Goal: Task Accomplishment & Management: Manage account settings

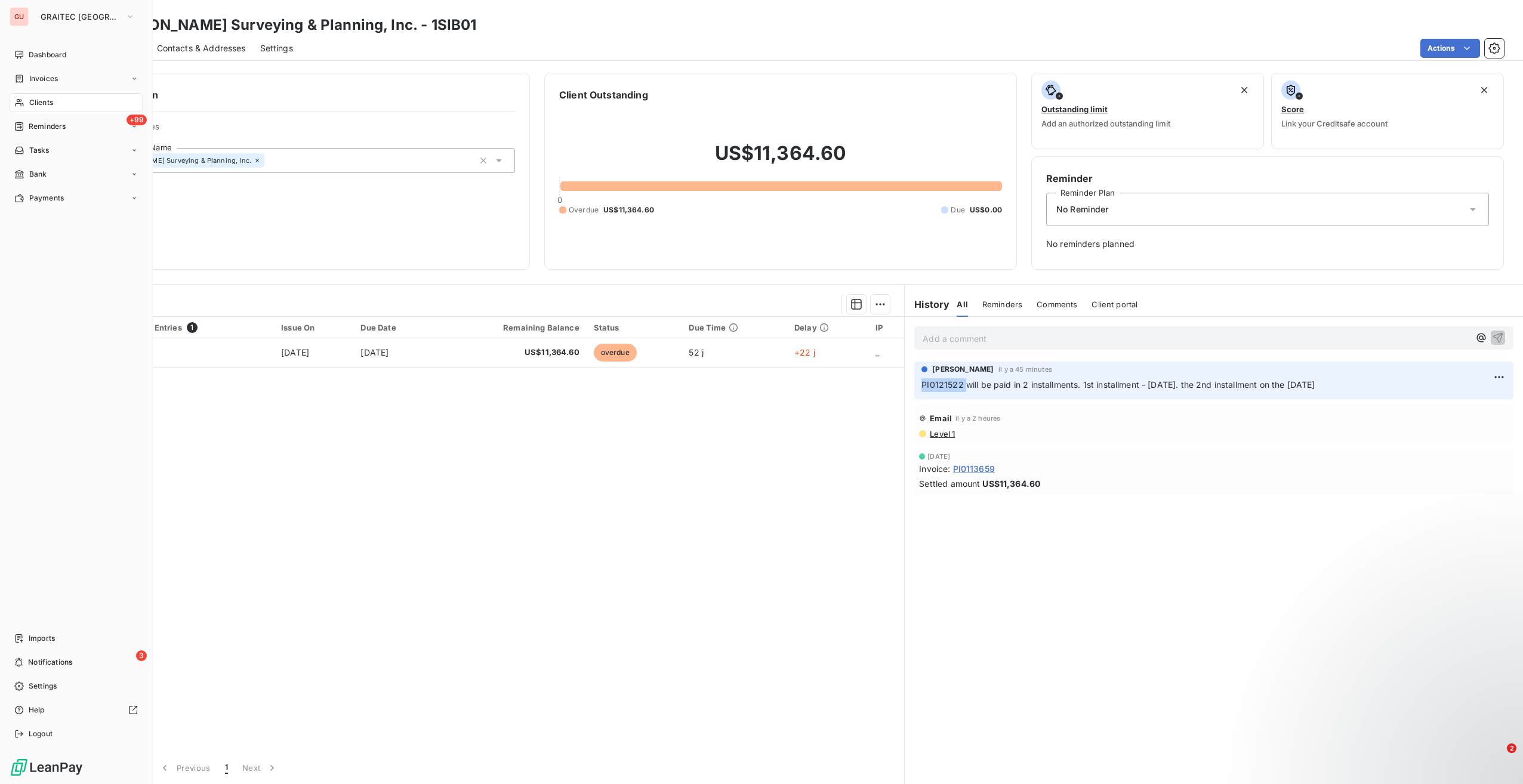
click at [55, 103] on div "Clients" at bounding box center [76, 103] width 133 height 19
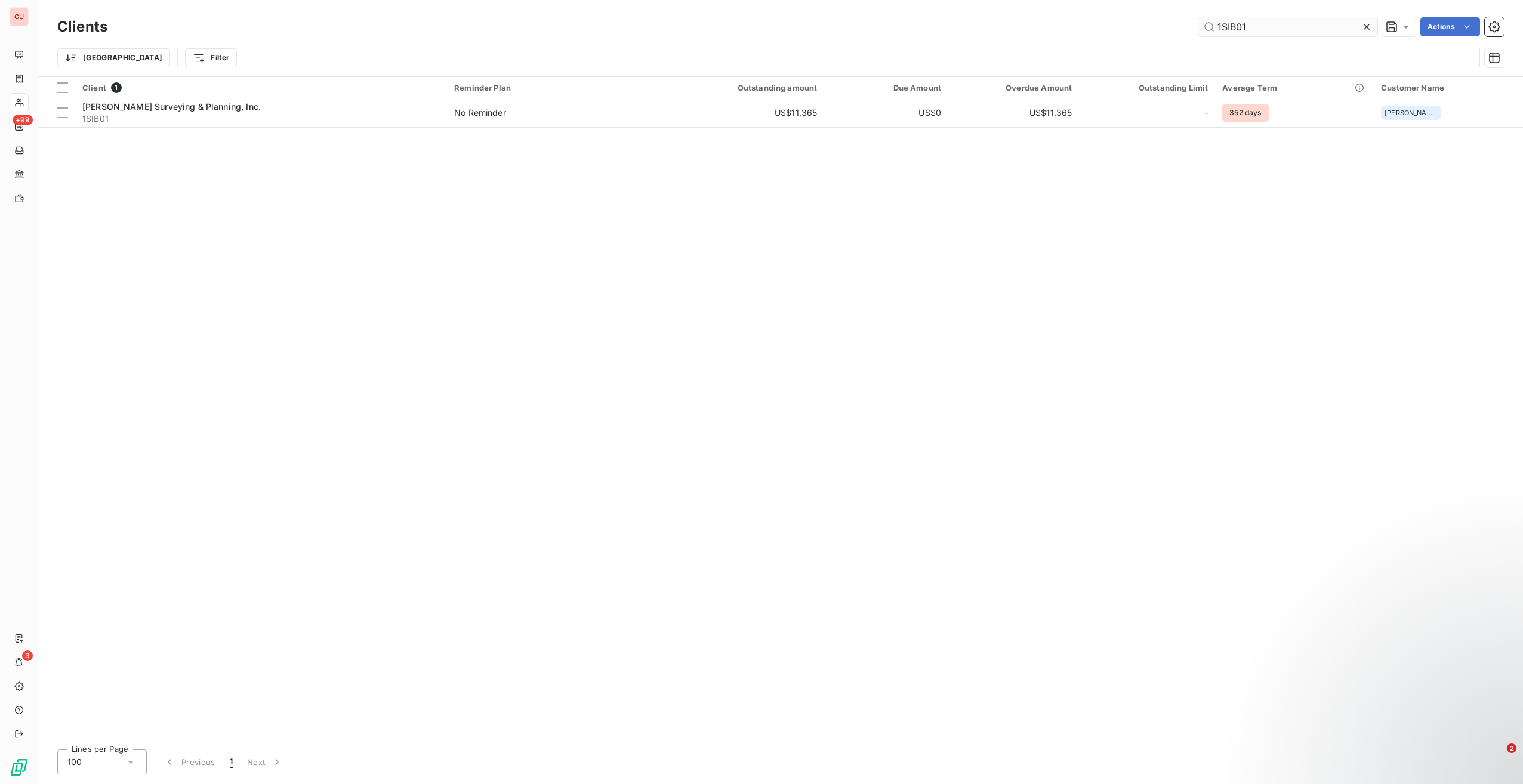
click at [1219, 30] on input "1SIB01" at bounding box center [1288, 27] width 179 height 19
click at [1219, 29] on input "1SIB01" at bounding box center [1288, 27] width 179 height 19
click at [1290, 26] on input "4SMA70" at bounding box center [1288, 27] width 179 height 19
type input "4SMA70"
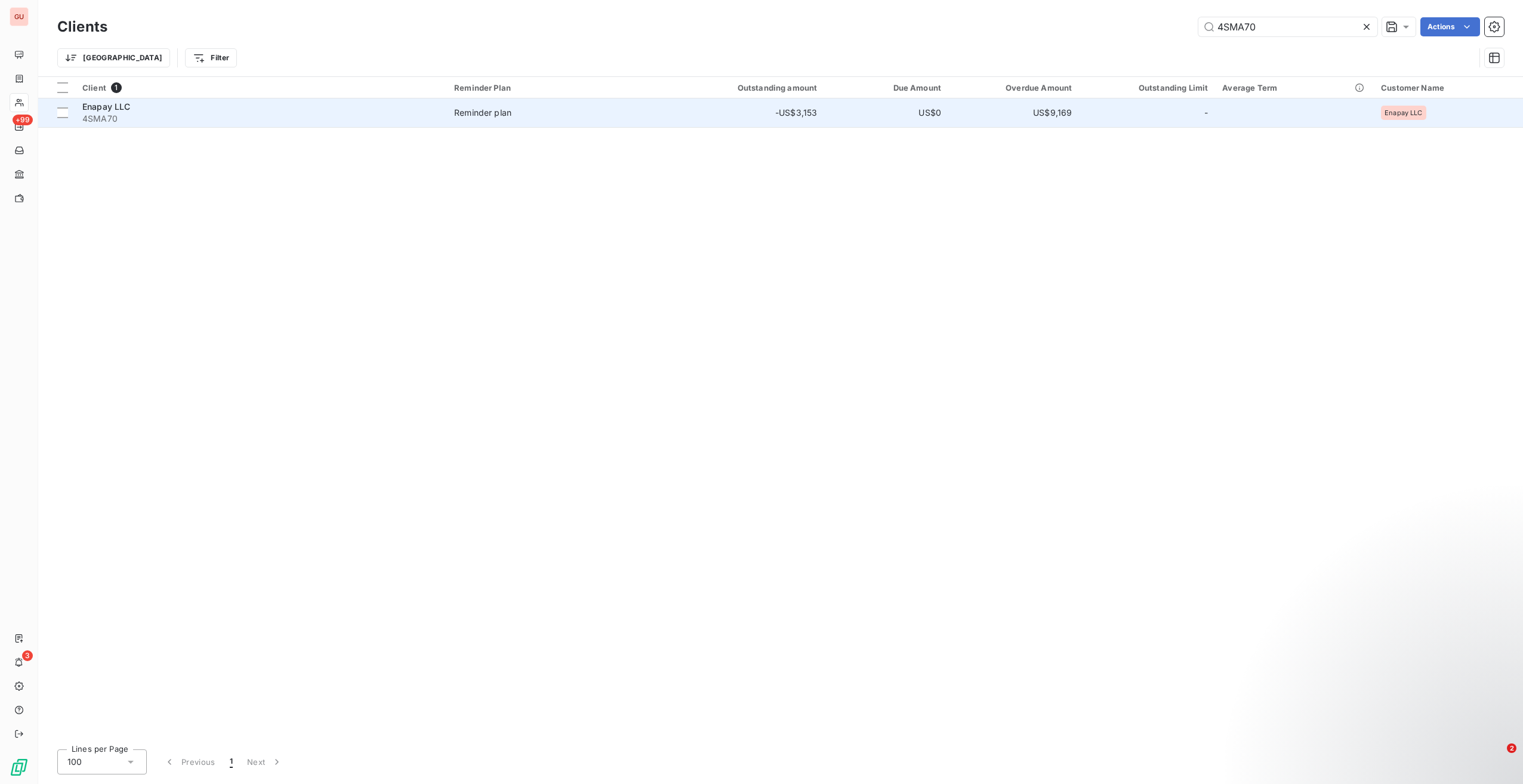
click at [668, 118] on td "-US$3,153" at bounding box center [737, 113] width 176 height 29
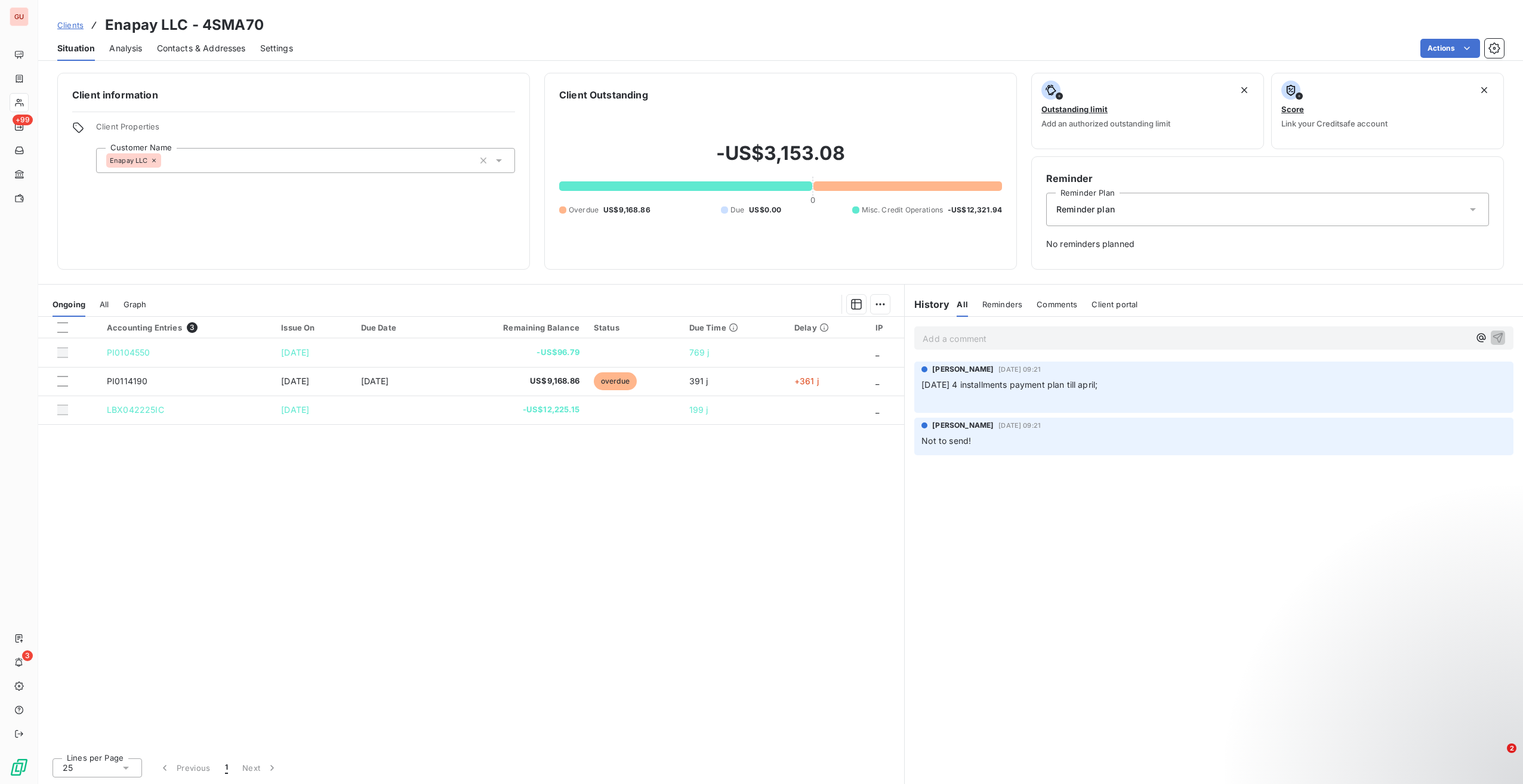
click at [1028, 337] on p "Add a comment ﻿" at bounding box center [1195, 338] width 547 height 15
click at [1133, 208] on div "Reminder plan" at bounding box center [1268, 209] width 443 height 34
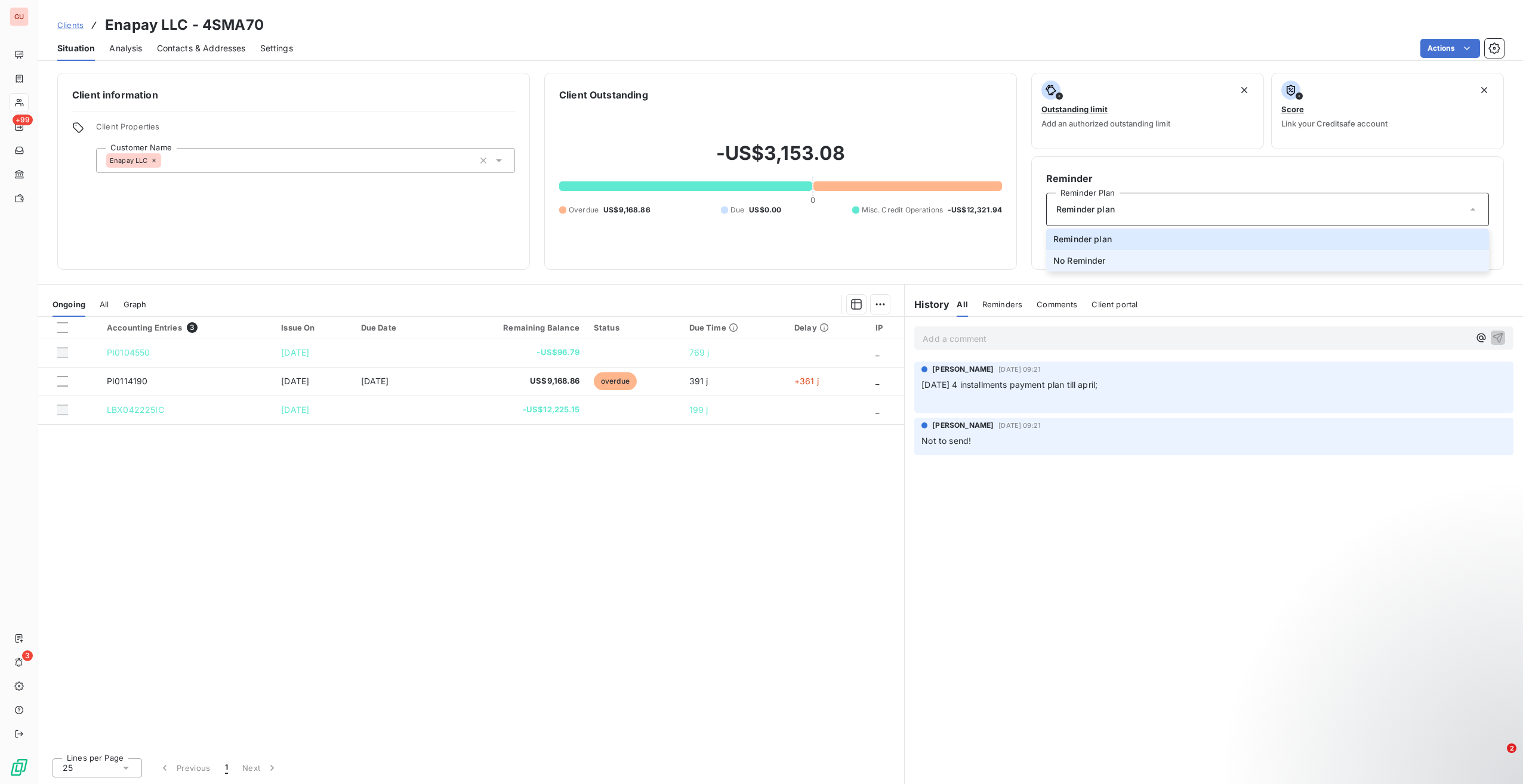
click at [1154, 265] on li "No Reminder" at bounding box center [1268, 261] width 443 height 22
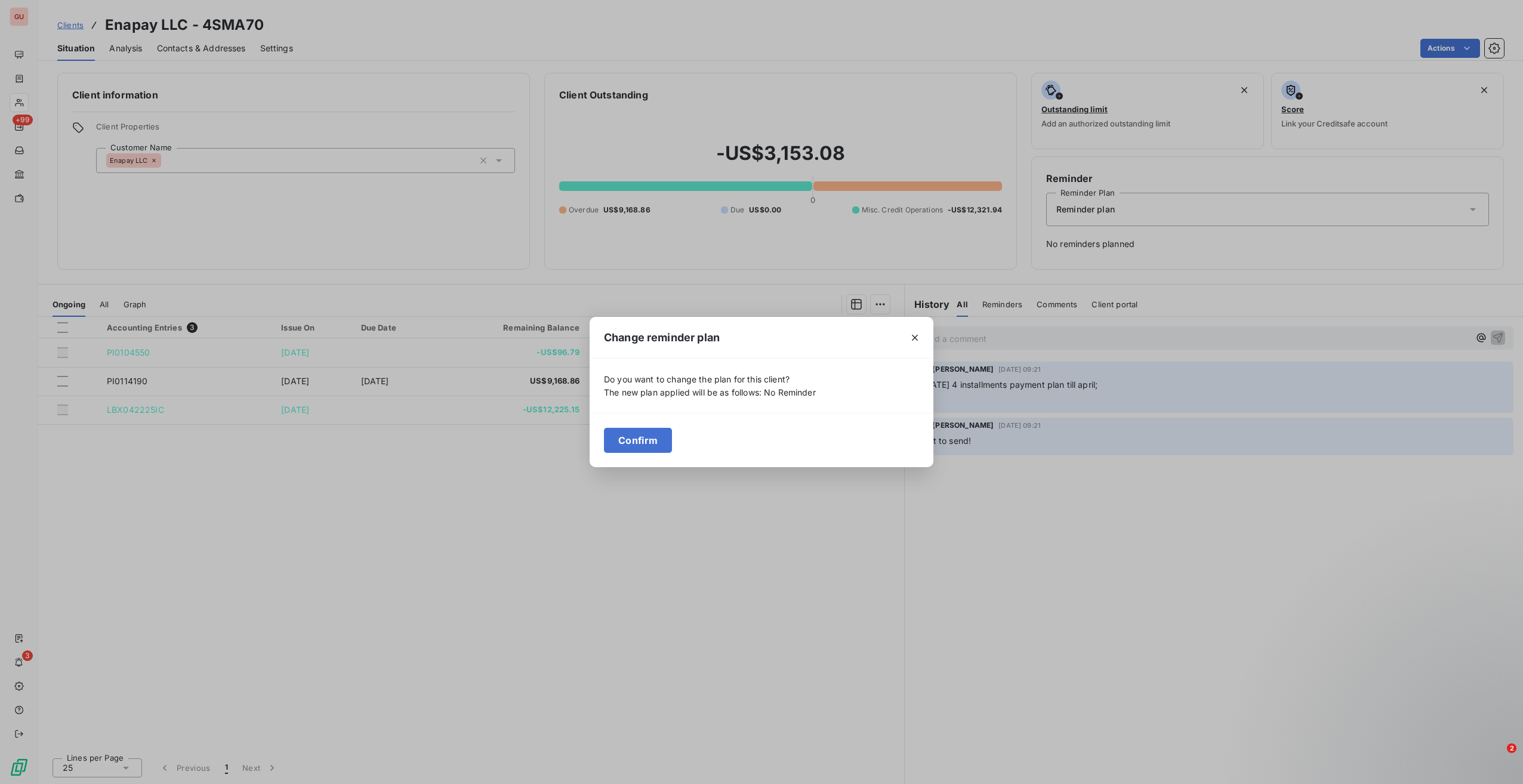
click at [646, 453] on div "Confirm" at bounding box center [761, 439] width 344 height 54
click at [647, 442] on button "Confirm" at bounding box center [638, 440] width 68 height 25
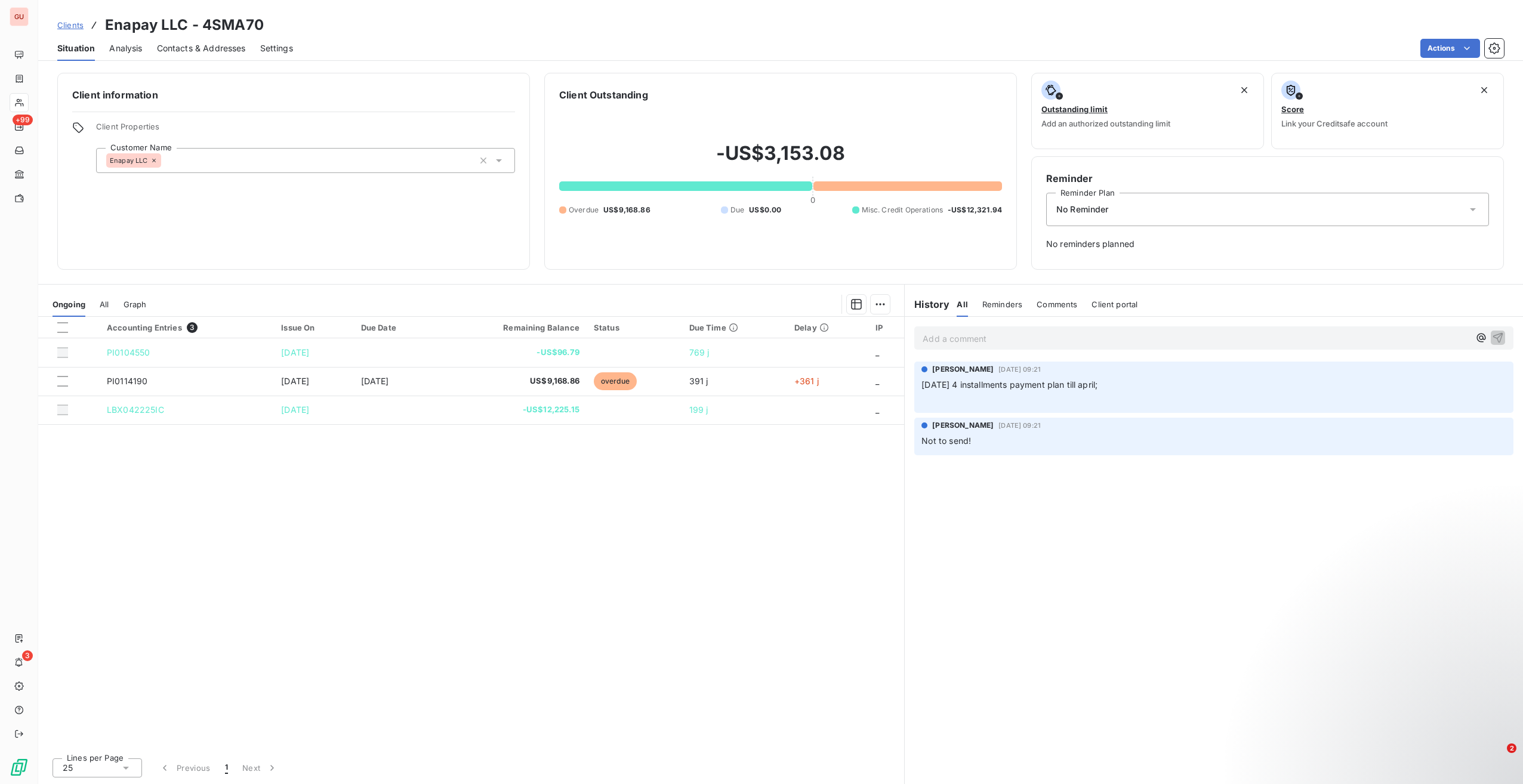
drag, startPoint x: 976, startPoint y: 344, endPoint x: 989, endPoint y: 342, distance: 13.2
click at [976, 343] on p "Add a comment ﻿" at bounding box center [1195, 338] width 547 height 15
click at [995, 340] on span "payment for Pi01022110" at bounding box center [971, 337] width 97 height 10
drag, startPoint x: 980, startPoint y: 335, endPoint x: 1000, endPoint y: 347, distance: 23.3
click at [980, 336] on span "payment for Pi0122110" at bounding box center [968, 337] width 91 height 10
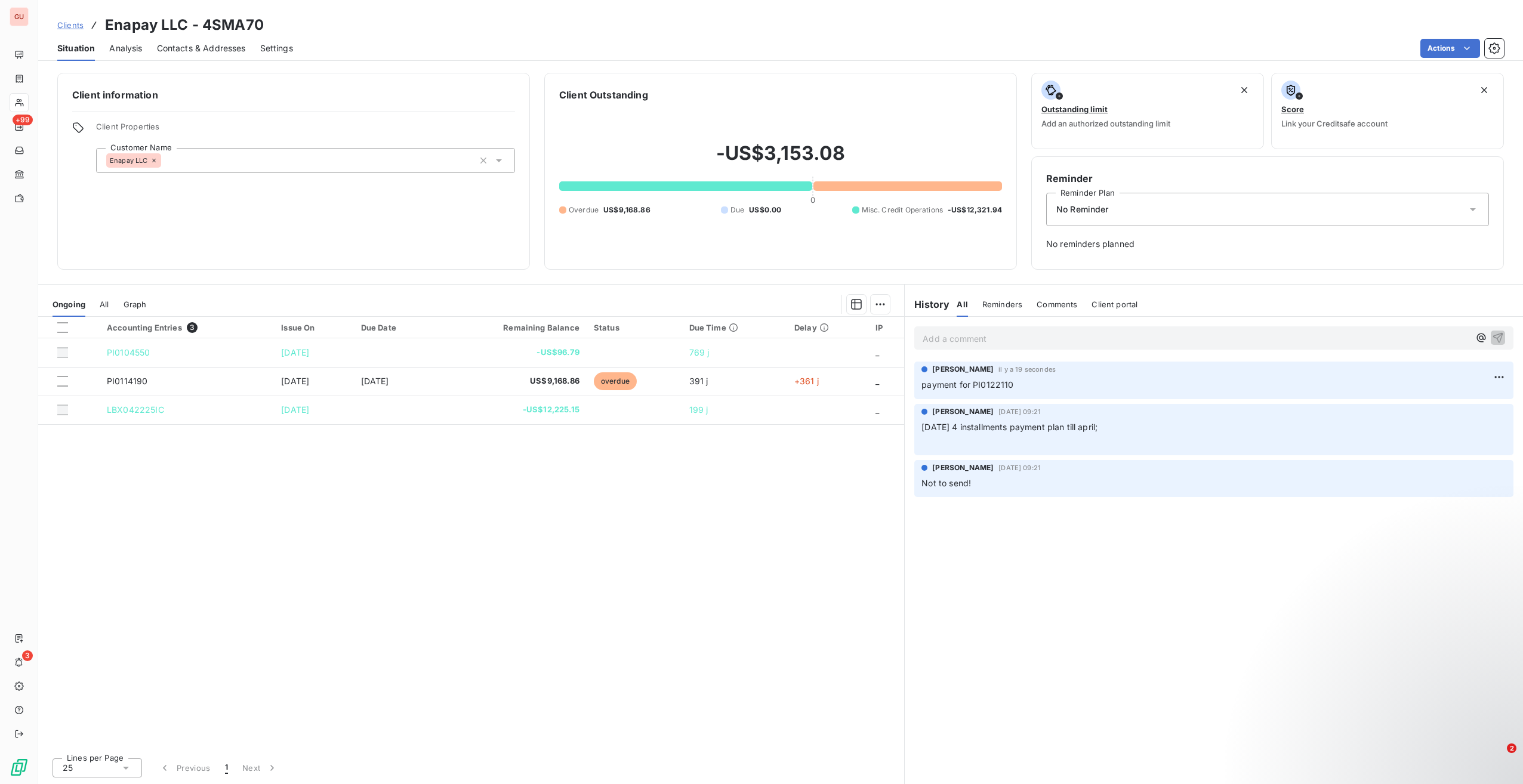
click at [1279, 209] on div "No Reminder" at bounding box center [1268, 209] width 443 height 34
click at [1429, 39] on html "GU +99 3 Clients Enapay LLC - 4SMA70 Situation Analysis Contacts & Addresses Se…" at bounding box center [762, 392] width 1523 height 784
click at [1385, 121] on div "Create a task" at bounding box center [1403, 118] width 142 height 19
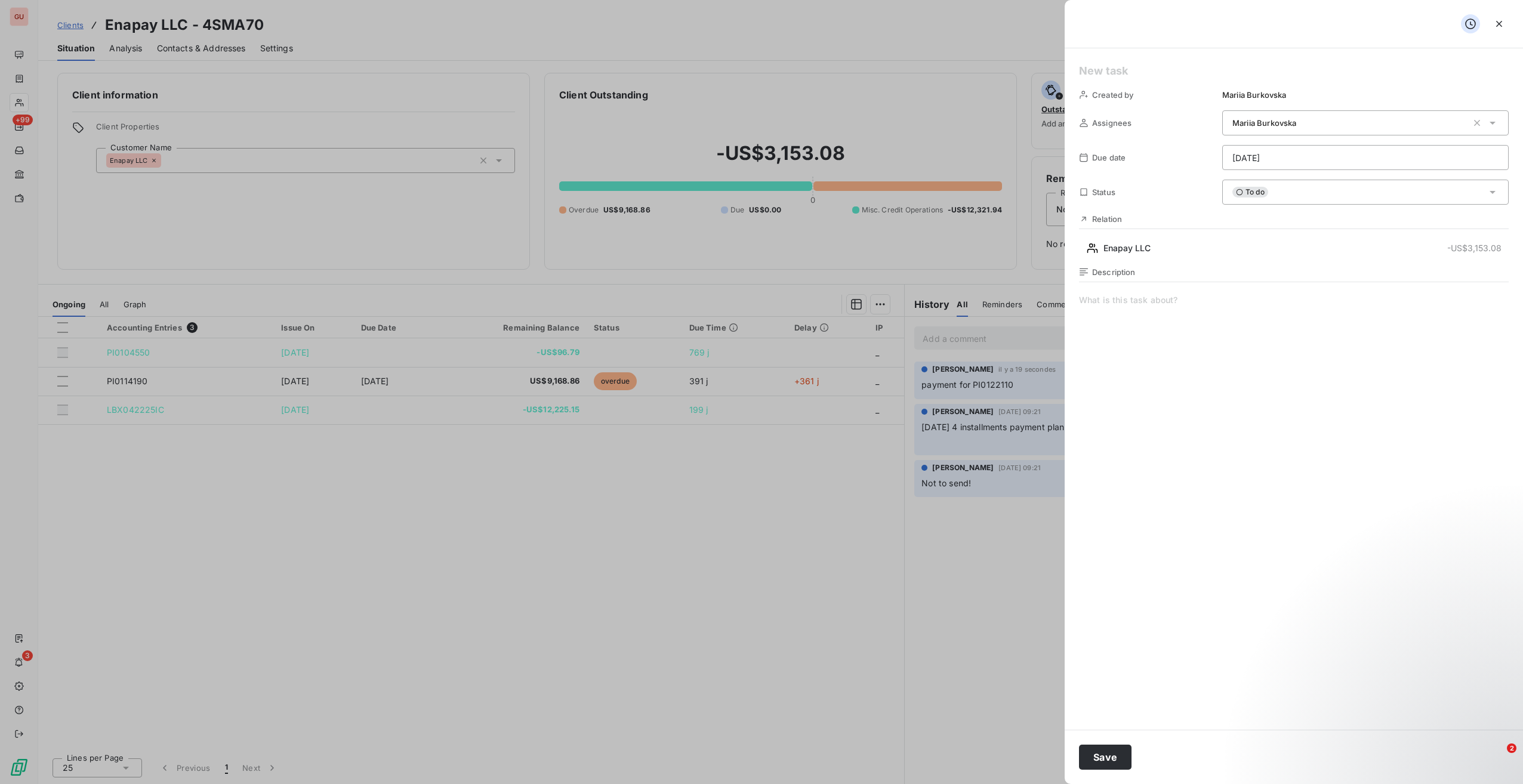
click at [1292, 158] on html "GU +99 3 Clients Enapay LLC - 4SMA70 Situation Analysis Contacts & Addresses Se…" at bounding box center [762, 392] width 1523 height 784
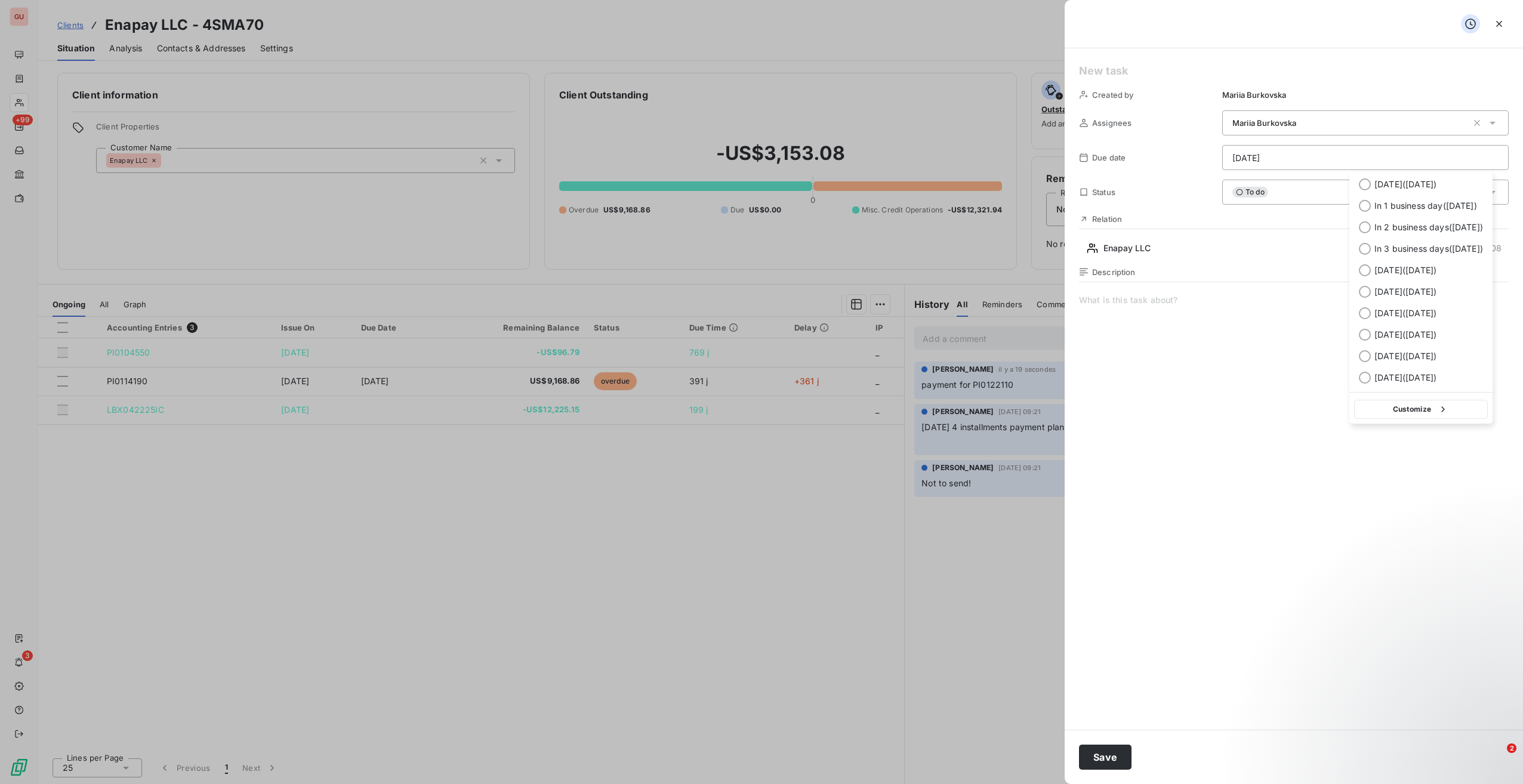
click at [1250, 159] on html "GU +99 3 Clients Enapay LLC - 4SMA70 Situation Analysis Contacts & Addresses Se…" at bounding box center [762, 392] width 1523 height 784
click at [1252, 159] on html "GU +99 3 Clients Enapay LLC - 4SMA70 Situation Analysis Contacts & Addresses Se…" at bounding box center [762, 392] width 1523 height 784
click at [1363, 330] on div at bounding box center [1364, 334] width 12 height 12
type input "[DATE]"
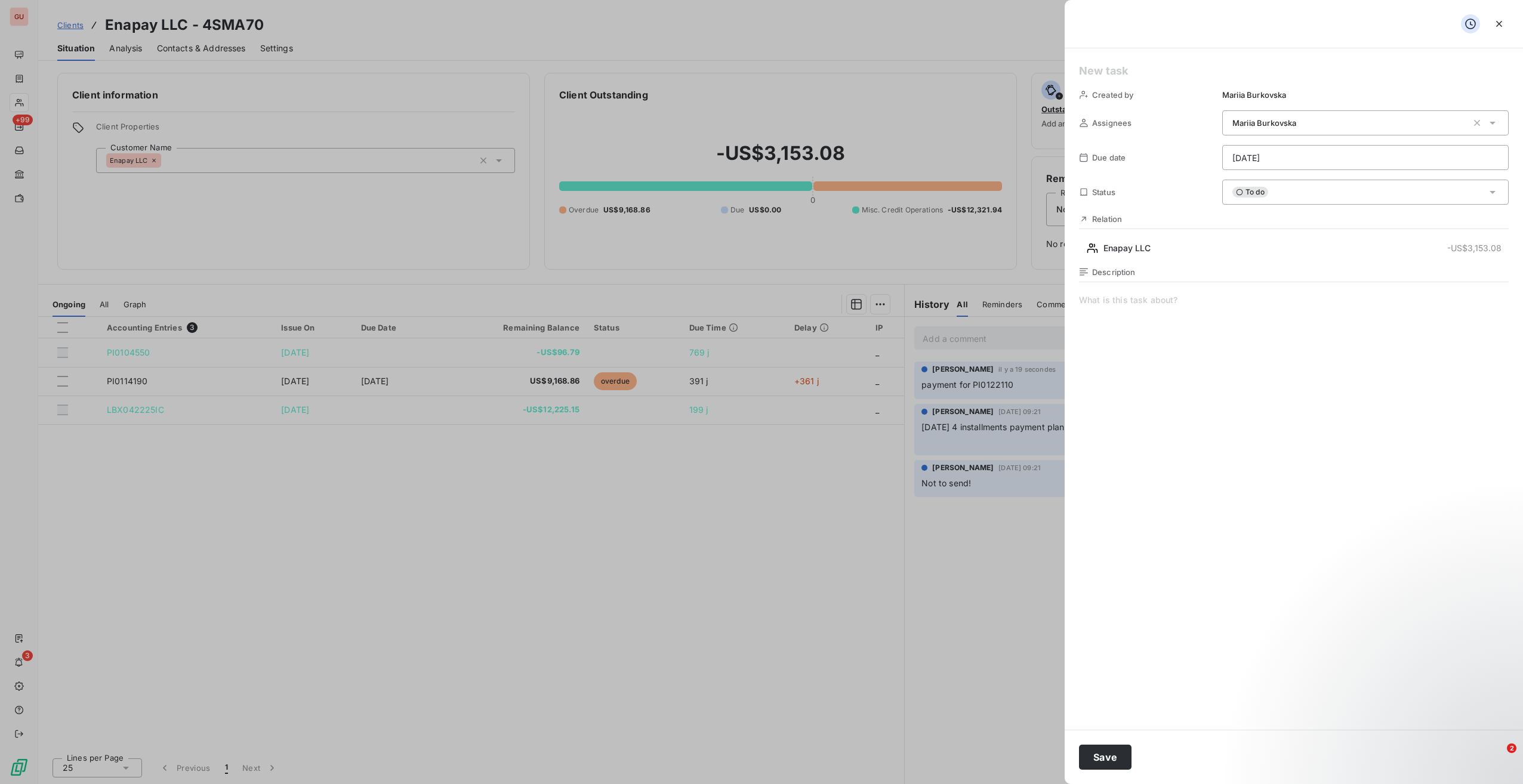
click at [1157, 312] on span at bounding box center [1294, 408] width 430 height 229
click at [1224, 306] on span "send a reminder if not paid" at bounding box center [1294, 408] width 430 height 229
click at [1092, 764] on button "Save" at bounding box center [1104, 757] width 52 height 25
